Goal: Use online tool/utility

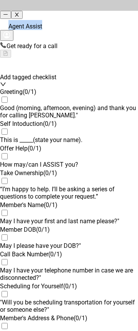
drag, startPoint x: 69, startPoint y: 12, endPoint x: 92, endPoint y: 10, distance: 22.8
click at [92, 10] on div "Agent Assist" at bounding box center [69, 21] width 138 height 42
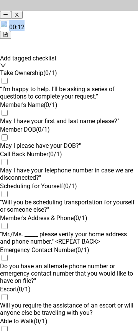
drag, startPoint x: 88, startPoint y: 11, endPoint x: -260, endPoint y: 15, distance: 348.5
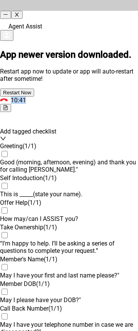
scroll to position [845, 0]
drag, startPoint x: 56, startPoint y: 11, endPoint x: -55, endPoint y: 12, distance: 111.5
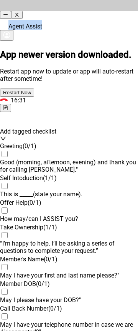
click at [19, 12] on icon "close" at bounding box center [16, 14] width 5 height 5
